Goal: Task Accomplishment & Management: Manage account settings

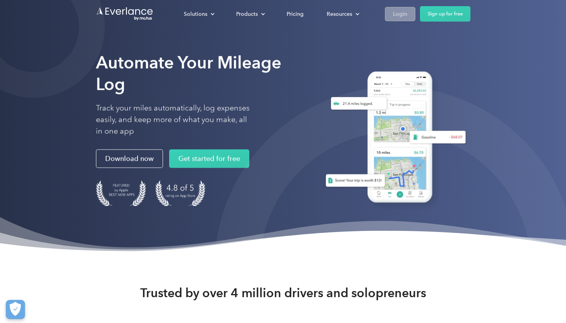
click at [399, 15] on div "Login" at bounding box center [400, 14] width 14 height 10
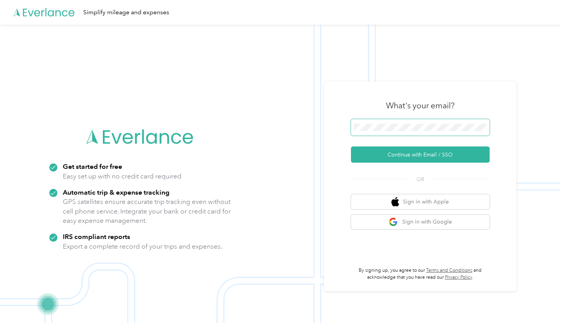
click at [391, 122] on span at bounding box center [420, 127] width 139 height 17
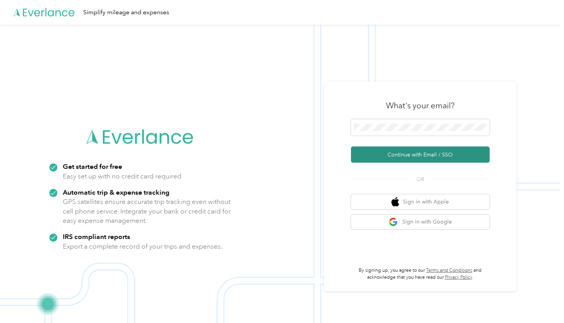
click at [399, 151] on button "Continue with Email / SSO" at bounding box center [420, 155] width 139 height 16
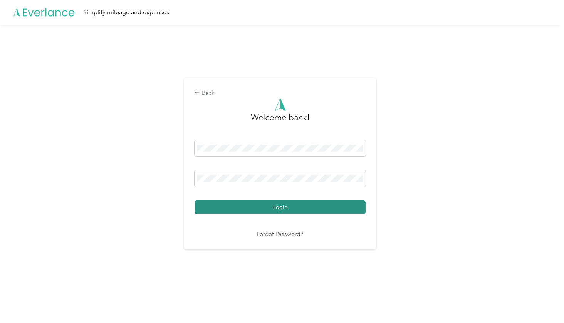
click at [239, 205] on button "Login" at bounding box center [280, 206] width 171 height 13
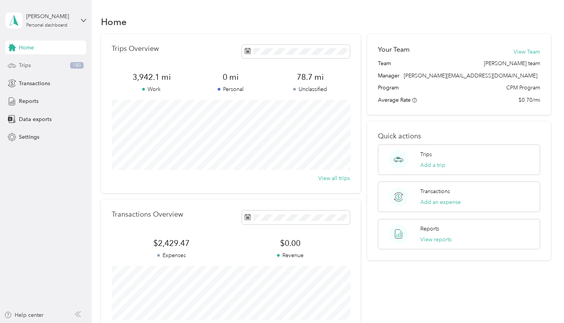
click at [29, 68] on span "Trips" at bounding box center [25, 65] width 12 height 8
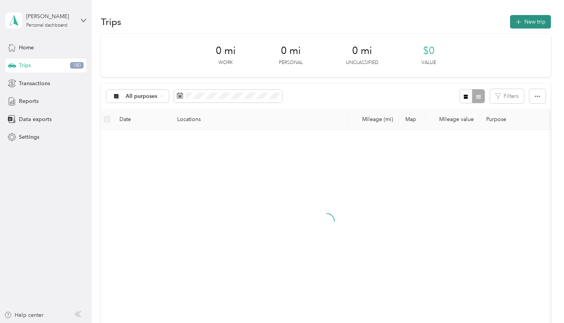
click at [531, 25] on button "New trip" at bounding box center [530, 21] width 41 height 13
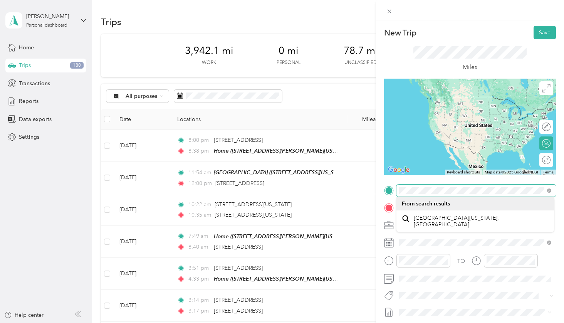
click at [374, 189] on div "New Trip Save This trip cannot be edited because it is either under review, app…" at bounding box center [282, 161] width 564 height 323
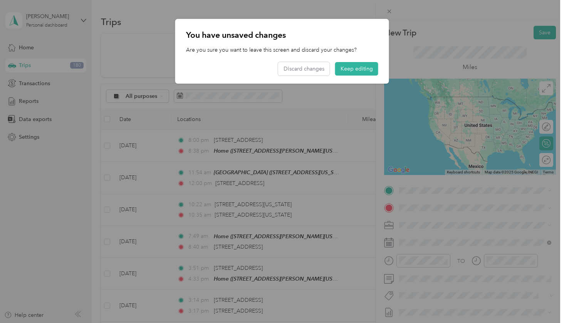
drag, startPoint x: 342, startPoint y: 205, endPoint x: 342, endPoint y: 99, distance: 106.0
click at [342, 101] on div at bounding box center [282, 161] width 564 height 323
click at [358, 70] on button "Keep editing" at bounding box center [356, 68] width 43 height 13
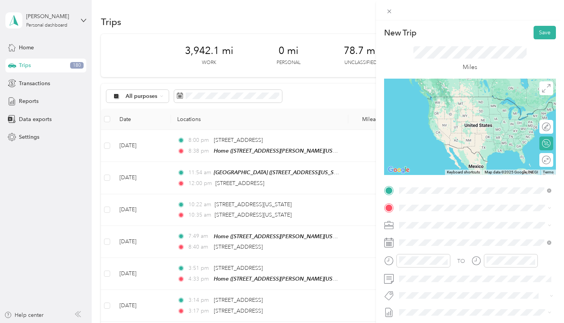
click at [432, 222] on span "[STREET_ADDRESS][US_STATE]" at bounding box center [452, 218] width 77 height 7
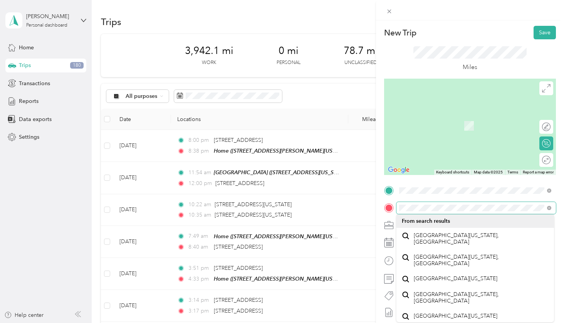
click at [390, 209] on div at bounding box center [470, 208] width 172 height 12
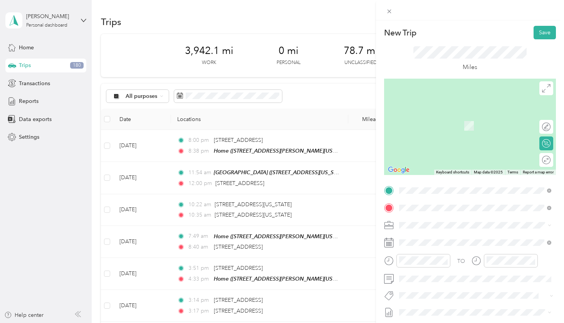
click at [380, 218] on form "New Trip Save This trip cannot be edited because it is either under review, app…" at bounding box center [470, 198] width 188 height 344
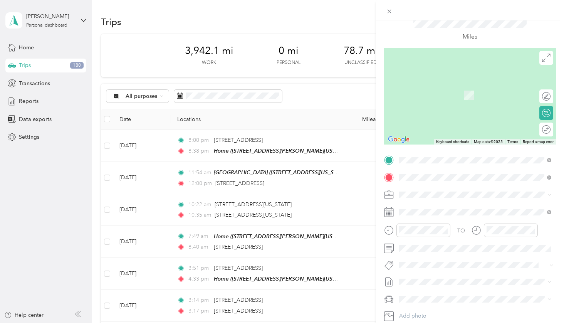
click at [435, 209] on span "[STREET_ADDRESS][US_STATE]" at bounding box center [452, 205] width 77 height 7
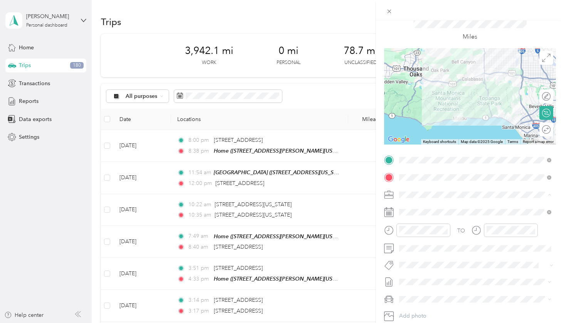
click at [419, 236] on span "[PERSON_NAME] Wines" at bounding box center [431, 235] width 59 height 7
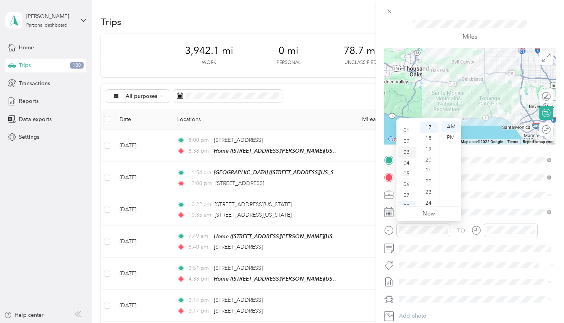
click at [407, 151] on div "03" at bounding box center [407, 152] width 19 height 11
click at [428, 175] on div "24" at bounding box center [429, 175] width 19 height 11
click at [452, 135] on div "PM" at bounding box center [451, 137] width 19 height 11
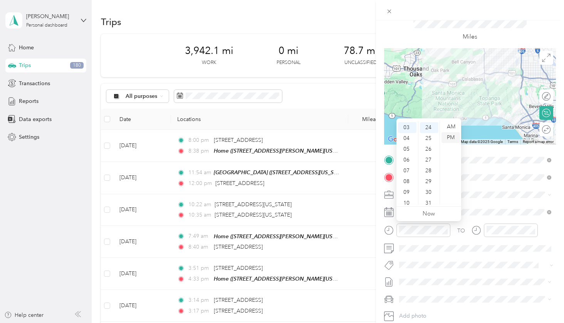
click at [450, 139] on div "PM" at bounding box center [451, 137] width 19 height 11
click at [498, 205] on div "TO Add photo" at bounding box center [470, 246] width 172 height 185
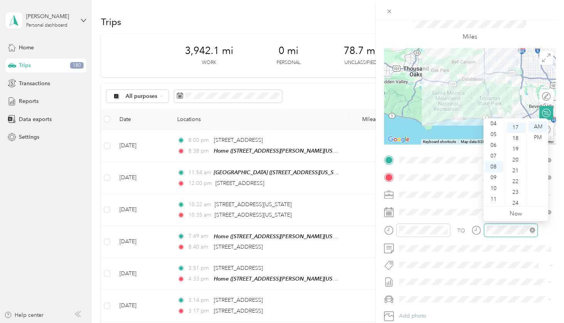
scroll to position [183, 0]
click at [495, 123] on div "04" at bounding box center [494, 123] width 19 height 11
click at [515, 126] on div "17" at bounding box center [516, 127] width 19 height 11
click at [537, 138] on div "PM" at bounding box center [538, 137] width 19 height 11
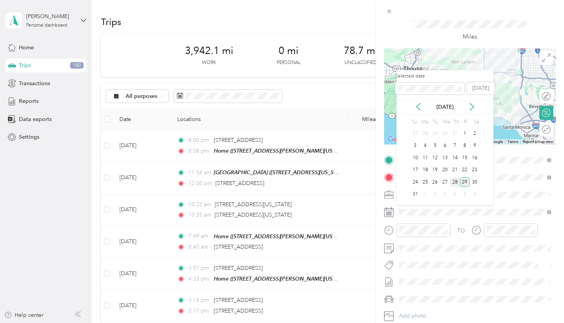
click at [454, 178] on div "28" at bounding box center [455, 182] width 10 height 10
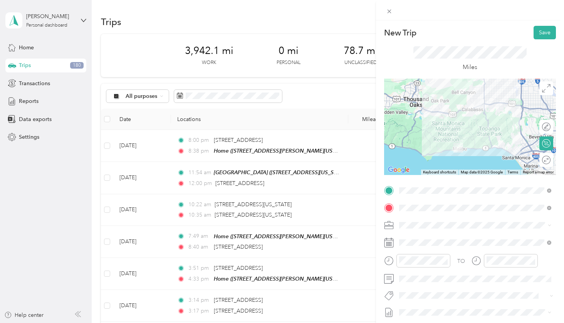
scroll to position [0, 0]
click at [542, 29] on button "Save" at bounding box center [545, 32] width 22 height 13
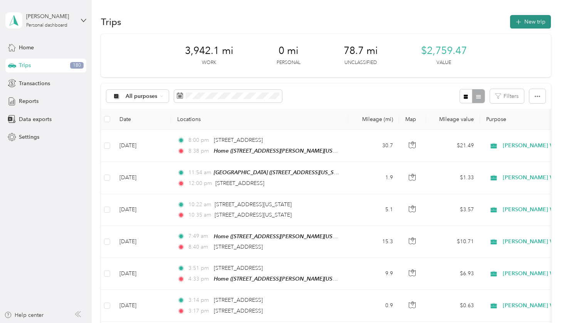
click at [534, 18] on button "New trip" at bounding box center [530, 21] width 41 height 13
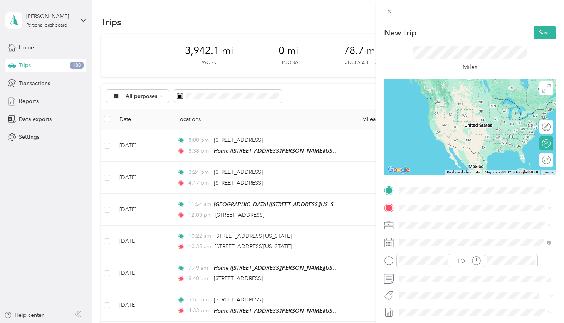
click at [431, 221] on span "[STREET_ADDRESS][US_STATE]" at bounding box center [452, 217] width 77 height 7
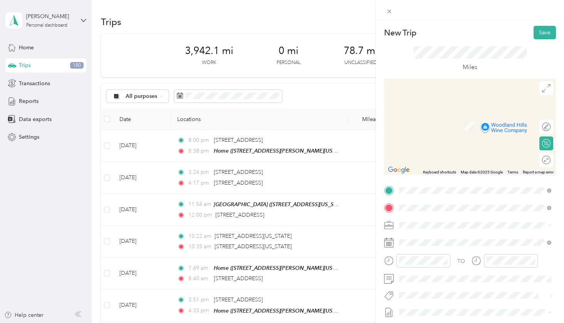
click at [433, 239] on span "[STREET_ADDRESS][US_STATE]" at bounding box center [452, 235] width 77 height 7
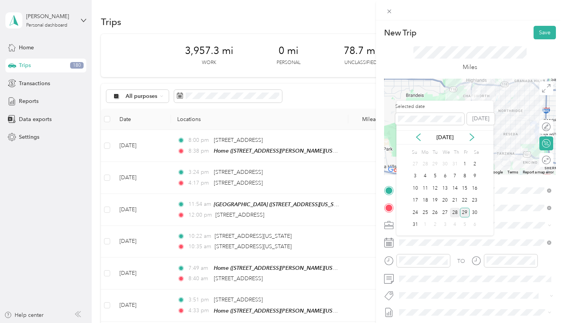
click at [455, 210] on div "28" at bounding box center [455, 213] width 10 height 10
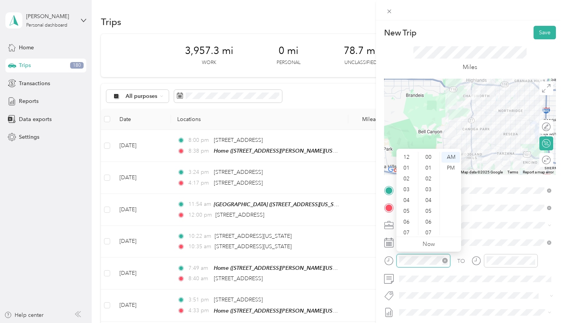
scroll to position [46, 0]
click at [407, 155] on div "04" at bounding box center [407, 154] width 19 height 11
click at [430, 212] on div "24" at bounding box center [429, 212] width 19 height 11
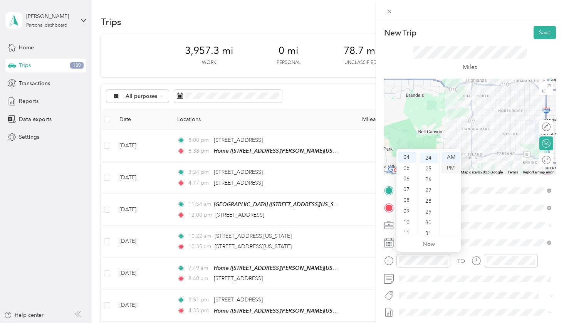
click at [450, 168] on div "PM" at bounding box center [451, 168] width 19 height 11
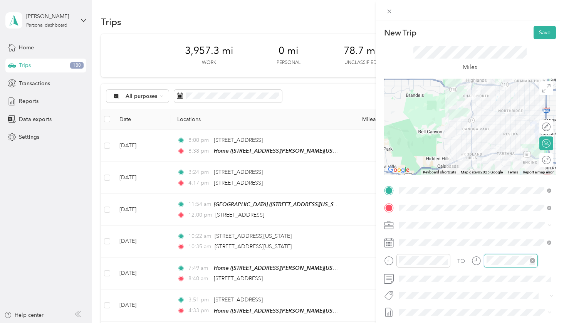
scroll to position [204, 0]
click at [492, 165] on div "05" at bounding box center [494, 165] width 19 height 11
click at [514, 157] on div "00" at bounding box center [516, 157] width 19 height 11
click at [537, 167] on div "PM" at bounding box center [538, 168] width 19 height 11
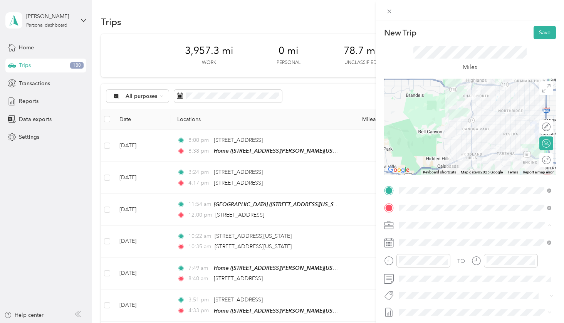
click at [417, 144] on span "[PERSON_NAME] Wines" at bounding box center [431, 144] width 59 height 7
click at [542, 32] on button "Save" at bounding box center [545, 32] width 22 height 13
